Goal: Transaction & Acquisition: Purchase product/service

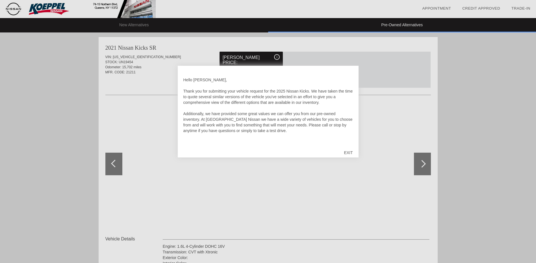
scroll to position [926, 0]
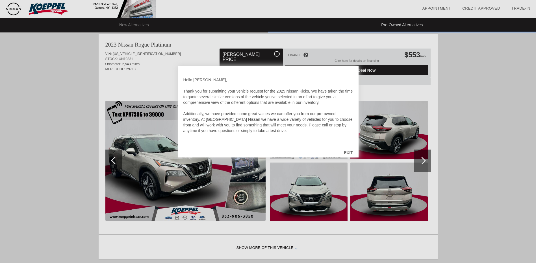
click at [349, 153] on div "EXIT" at bounding box center [348, 152] width 20 height 17
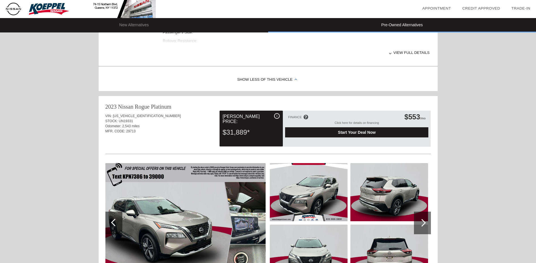
scroll to position [853, 0]
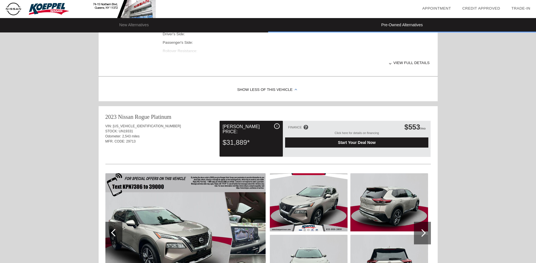
click at [404, 64] on div "View full details" at bounding box center [296, 63] width 267 height 14
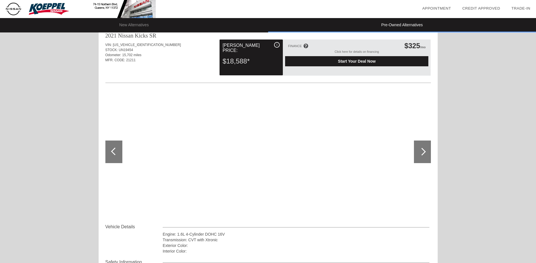
scroll to position [0, 0]
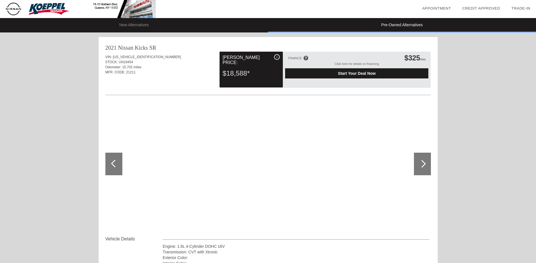
click at [349, 75] on span "Start Your Deal Now" at bounding box center [356, 73] width 129 height 5
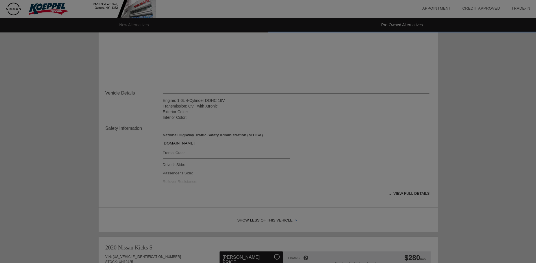
scroll to position [139, 0]
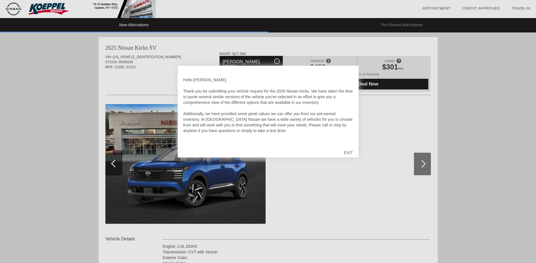
click at [349, 153] on div "EXIT" at bounding box center [348, 152] width 20 height 17
